Goal: Check status: Check status

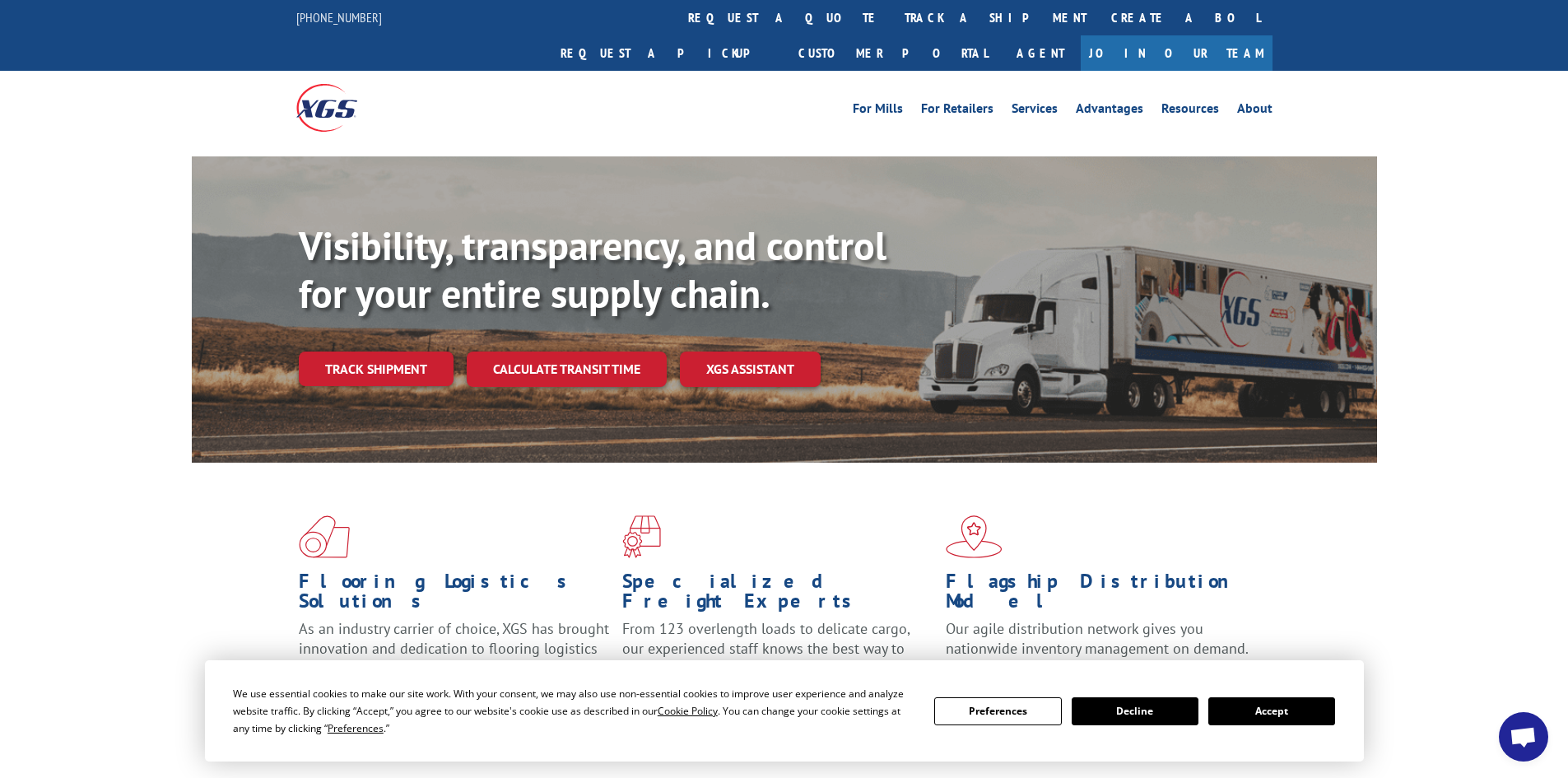
click at [1256, 715] on button "Accept" at bounding box center [1271, 711] width 127 height 28
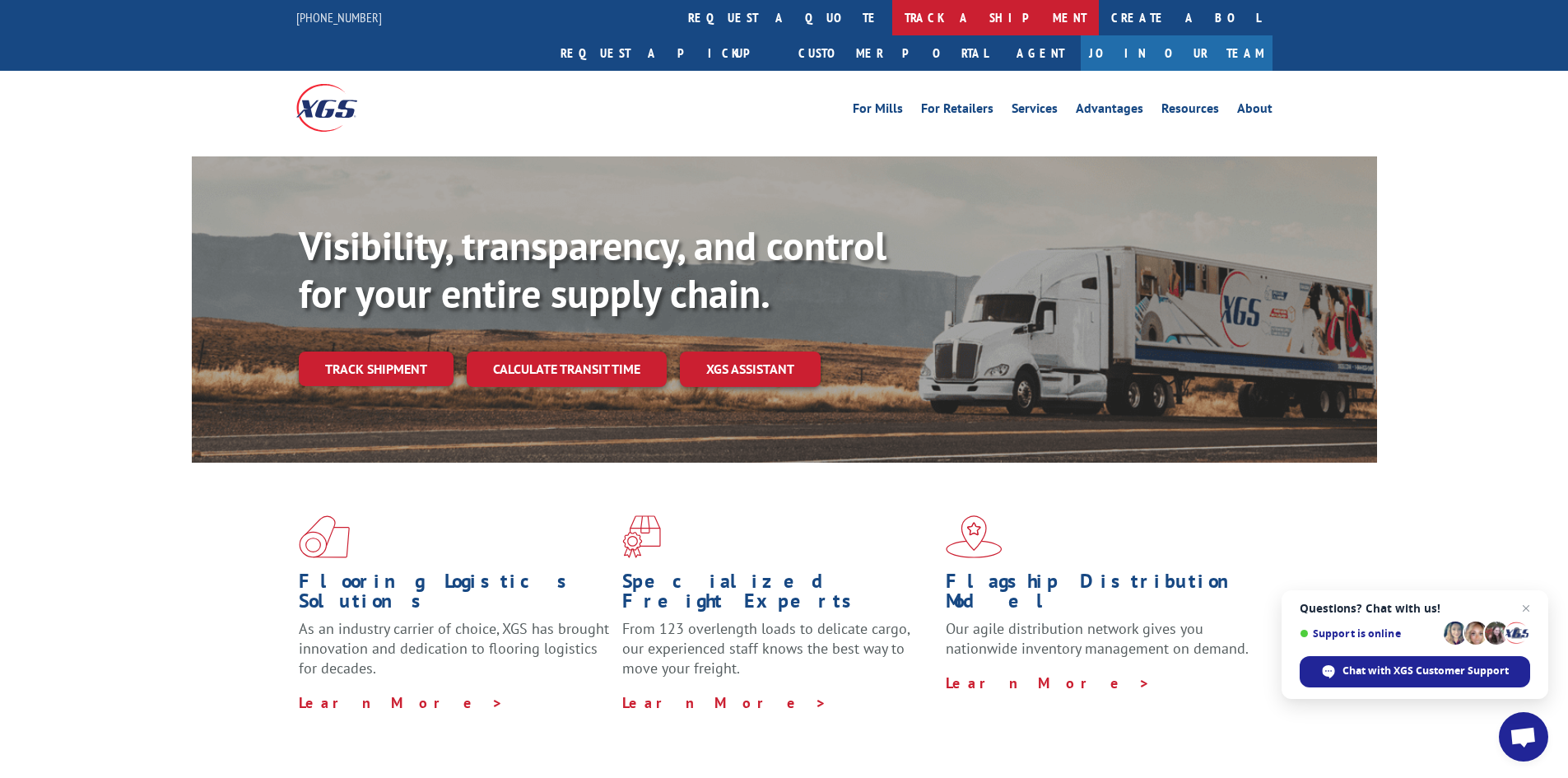
click at [892, 17] on link "track a shipment" at bounding box center [995, 17] width 207 height 36
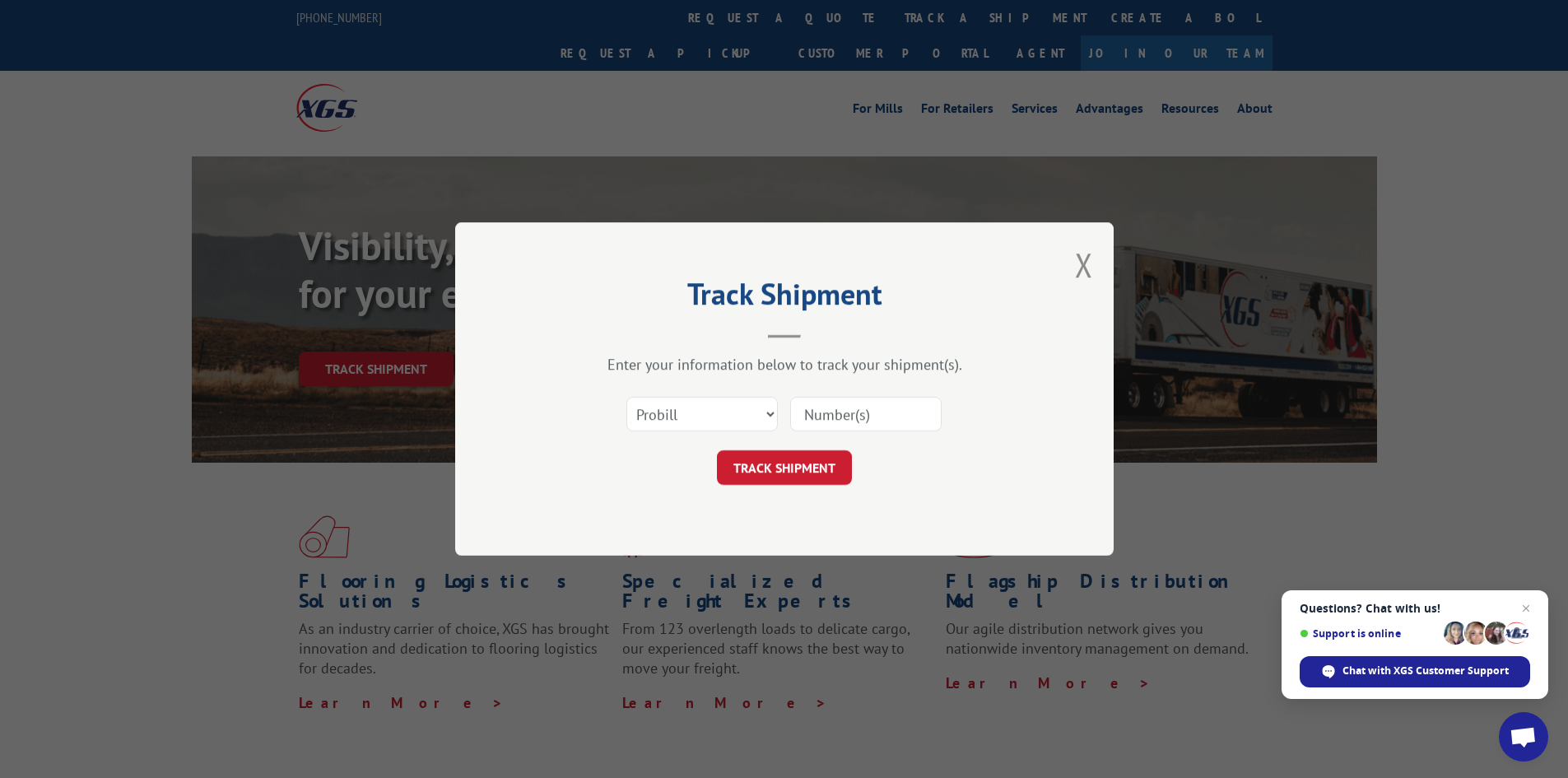
paste input "303) 304-5733"
type input "303) 304-5733"
click at [763, 472] on button "TRACK SHIPMENT" at bounding box center [784, 467] width 135 height 35
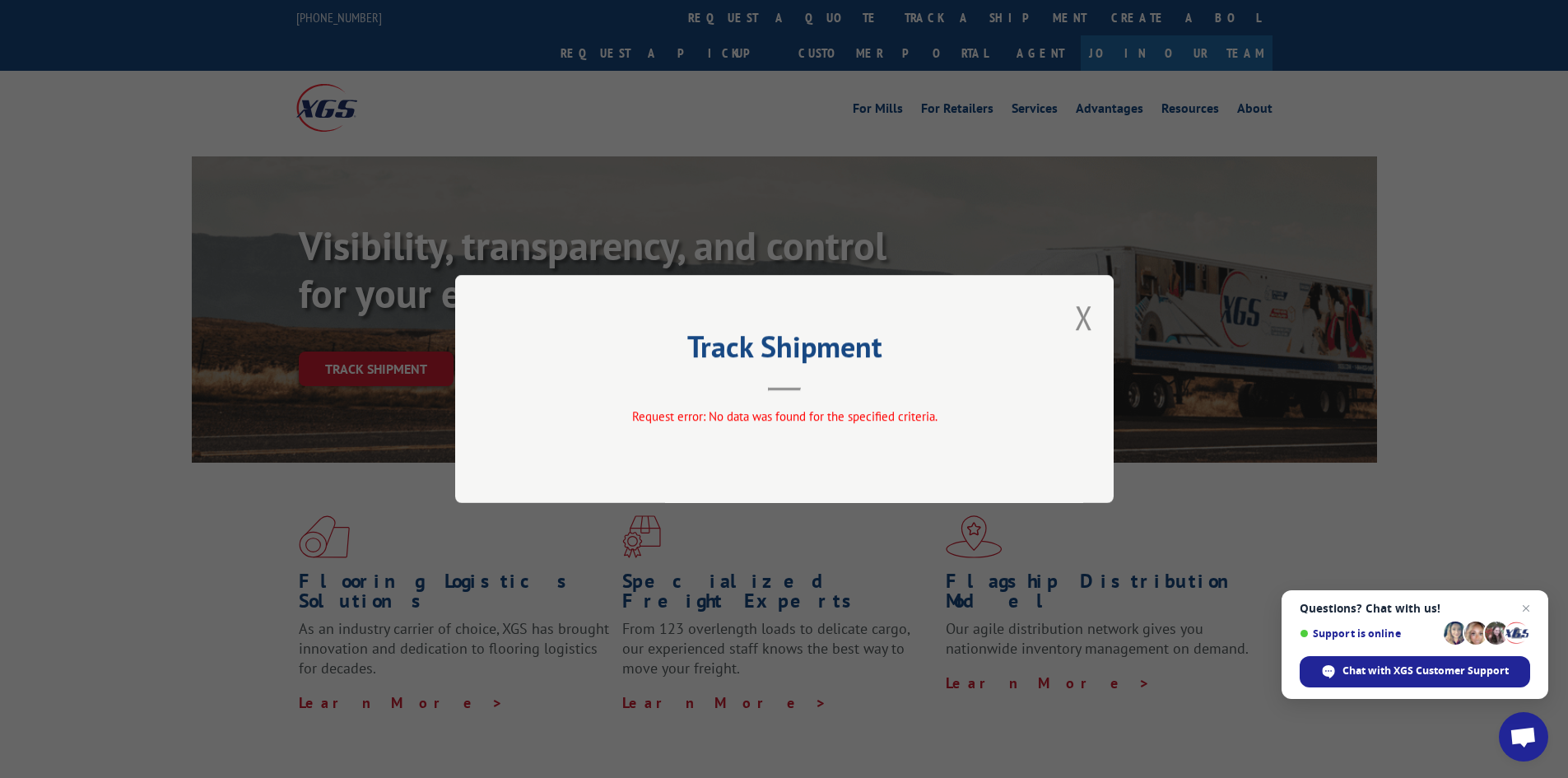
click at [1073, 318] on div "Track Shipment Request error: No data was found for the specified criteria." at bounding box center [784, 389] width 659 height 228
click at [1080, 317] on button "Close modal" at bounding box center [1083, 316] width 18 height 44
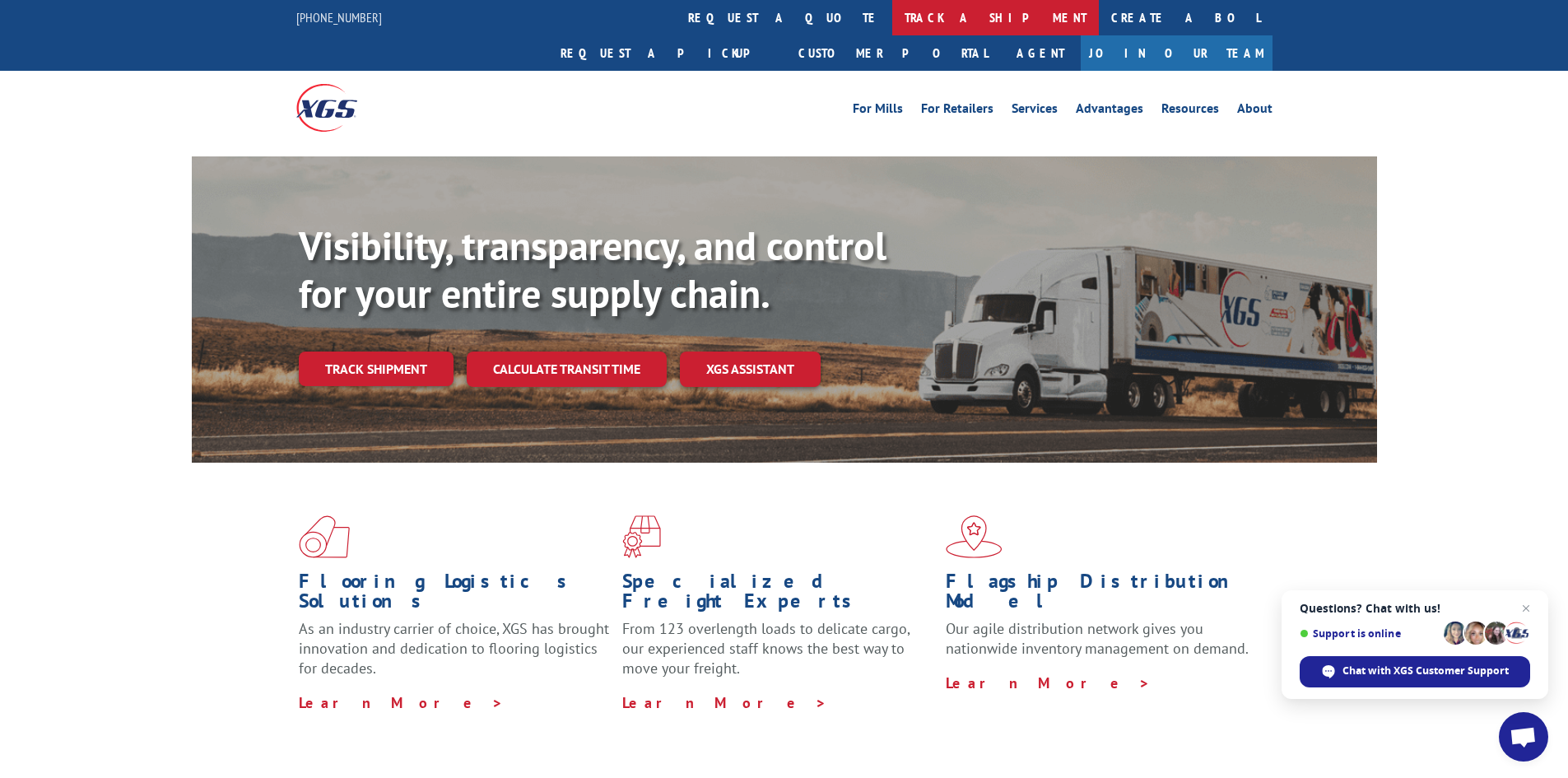
click at [892, 16] on link "track a shipment" at bounding box center [995, 17] width 207 height 36
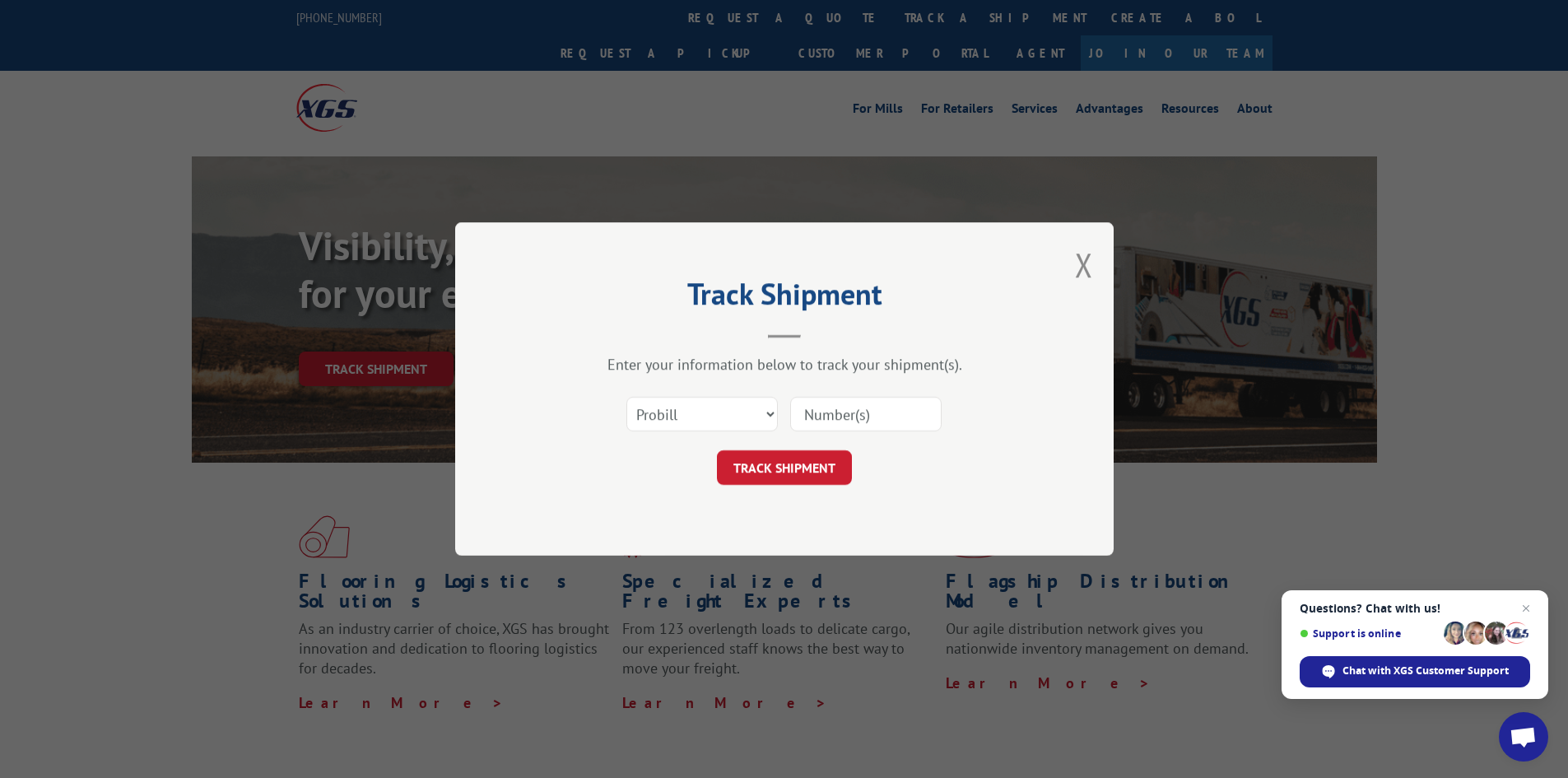
paste input "17227172"
type input "17227172"
click at [759, 477] on button "TRACK SHIPMENT" at bounding box center [784, 467] width 135 height 35
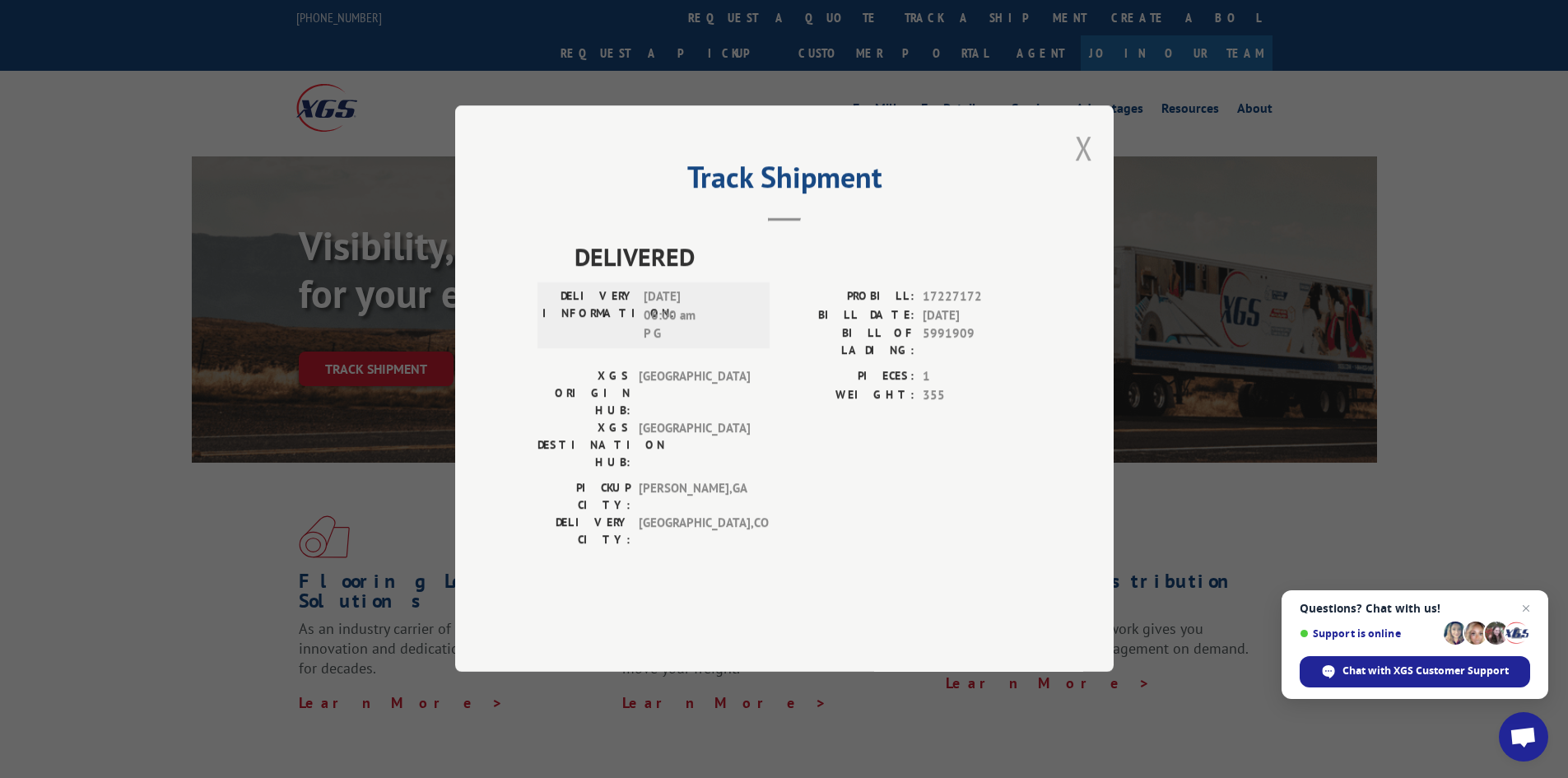
click at [1082, 169] on button "Close modal" at bounding box center [1083, 147] width 18 height 44
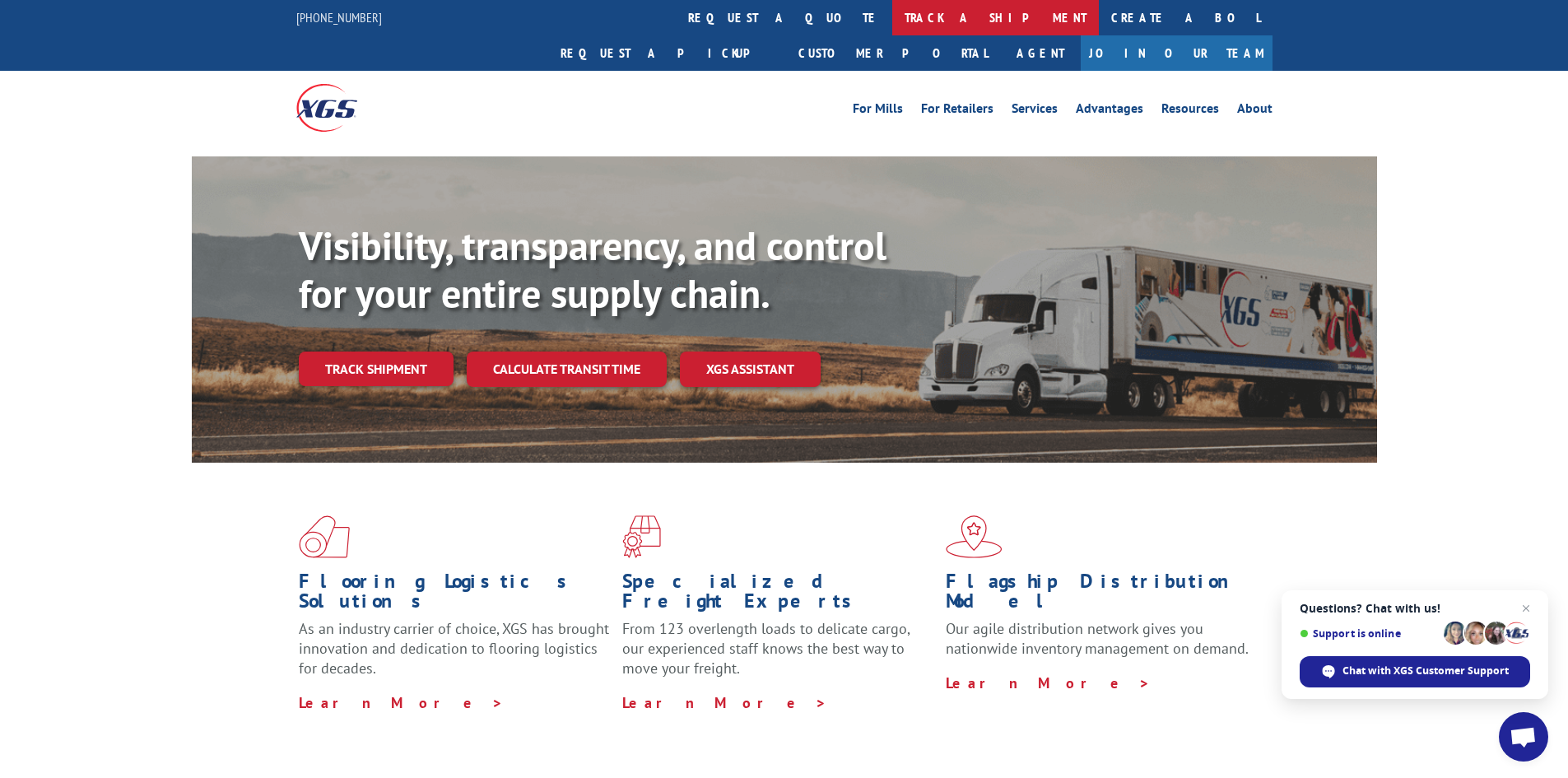
click at [892, 15] on link "track a shipment" at bounding box center [995, 17] width 207 height 36
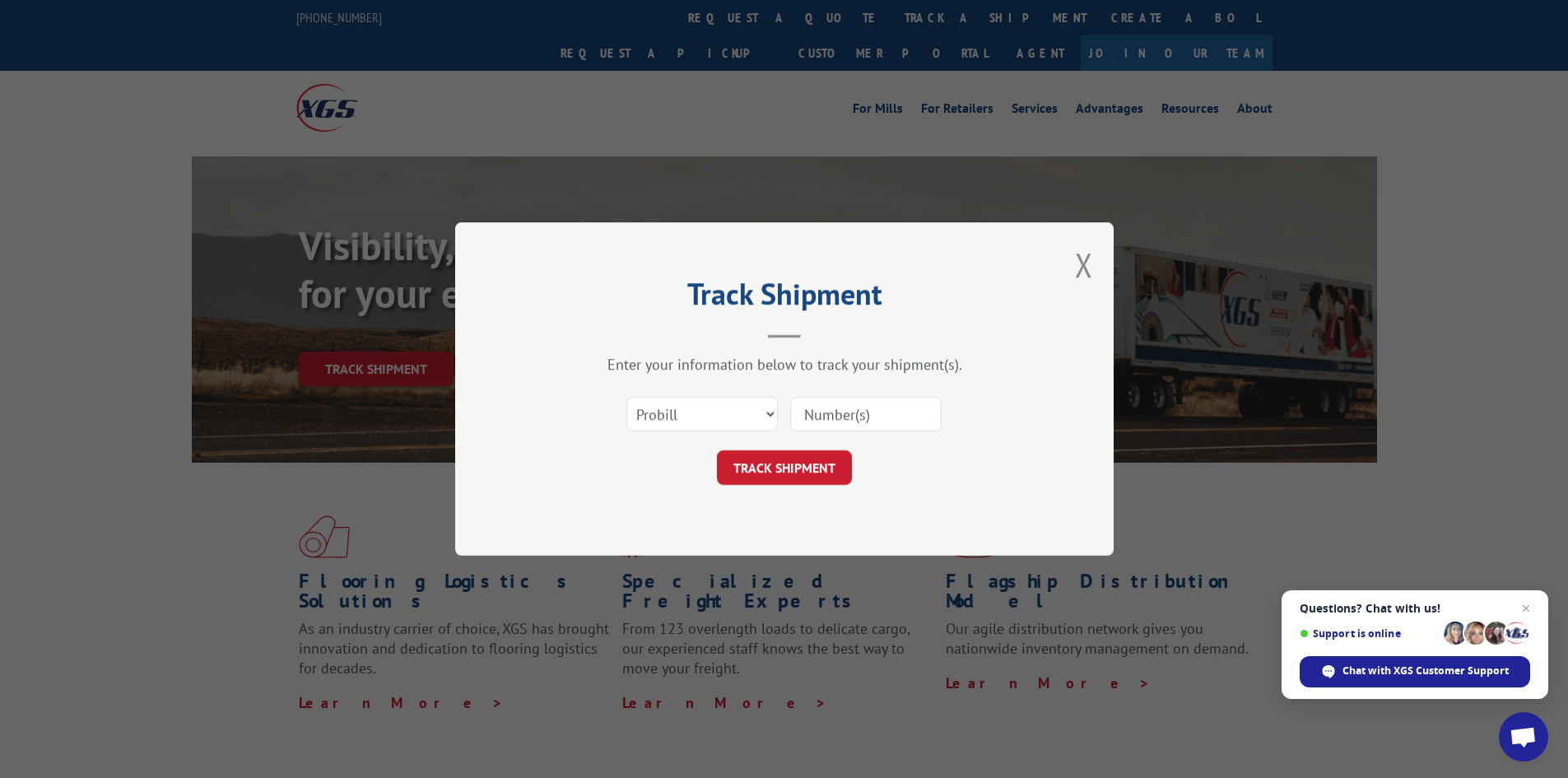
paste input "17469799"
type input "17469799"
click at [769, 458] on button "TRACK SHIPMENT" at bounding box center [784, 467] width 135 height 35
